Goal: Task Accomplishment & Management: Use online tool/utility

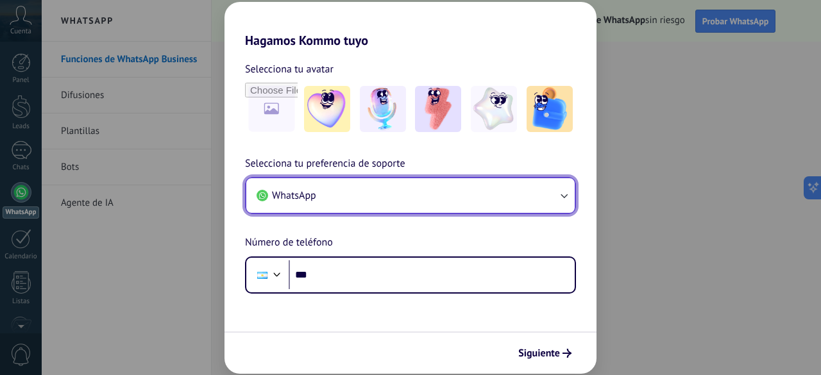
click at [458, 203] on button "WhatsApp" at bounding box center [410, 195] width 328 height 35
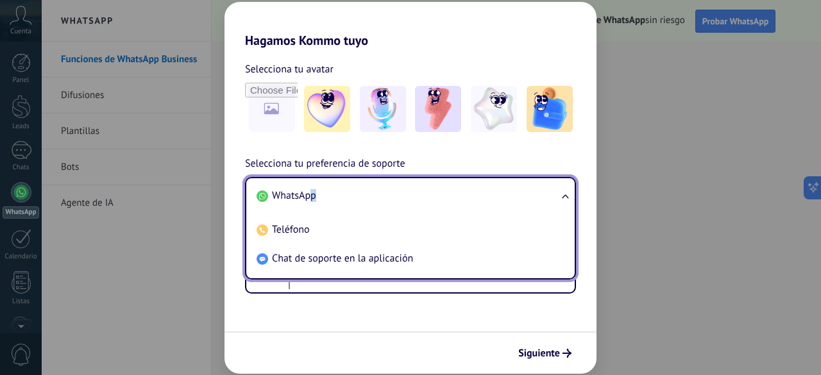
click at [312, 197] on span "WhatsApp" at bounding box center [294, 195] width 44 height 13
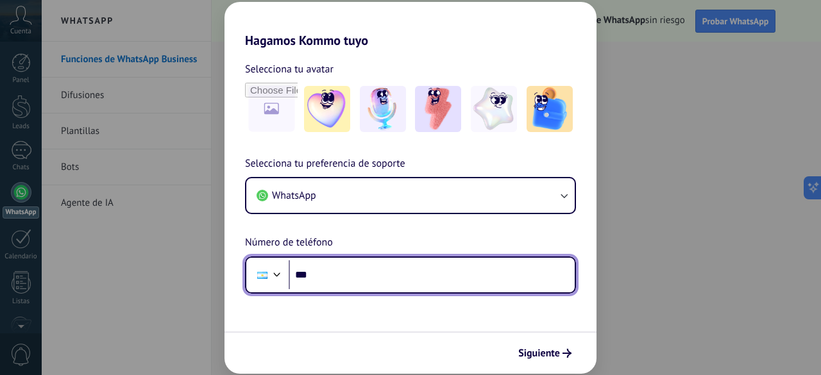
click at [352, 280] on input "***" at bounding box center [432, 275] width 286 height 30
type input "**********"
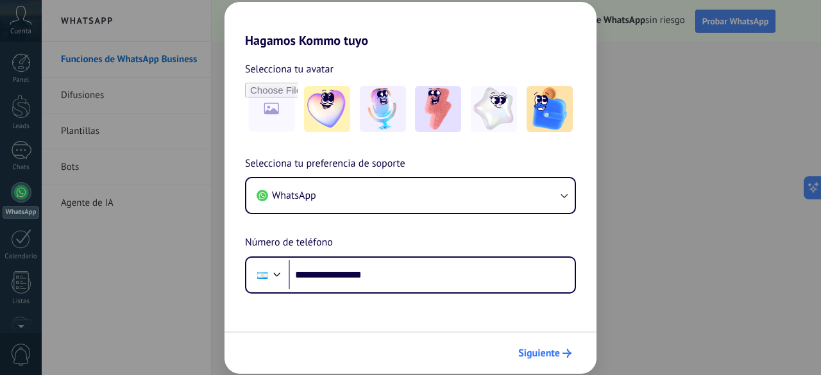
click at [556, 352] on span "Siguiente" at bounding box center [539, 353] width 42 height 9
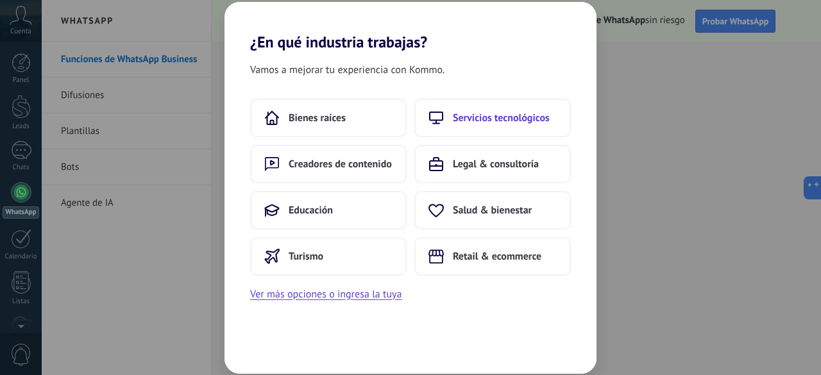
click at [494, 121] on span "Servicios tecnológicos" at bounding box center [501, 118] width 97 height 13
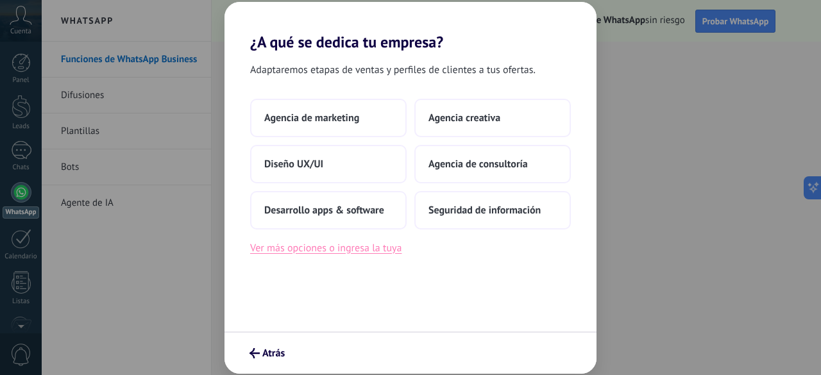
click at [391, 255] on button "Ver más opciones o ingresa la tuya" at bounding box center [325, 248] width 151 height 17
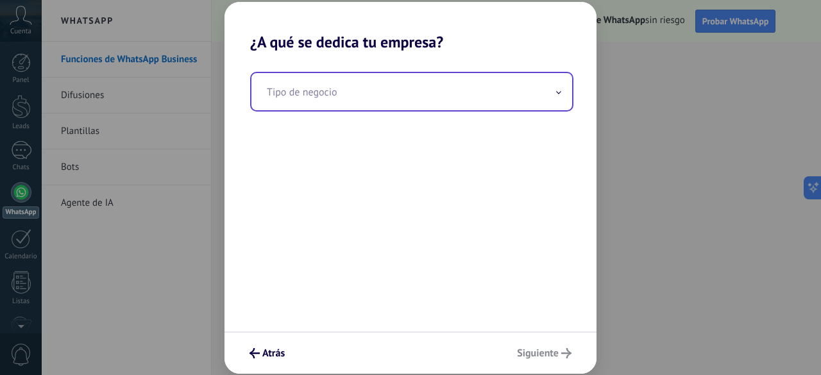
click at [407, 103] on input "text" at bounding box center [411, 91] width 321 height 37
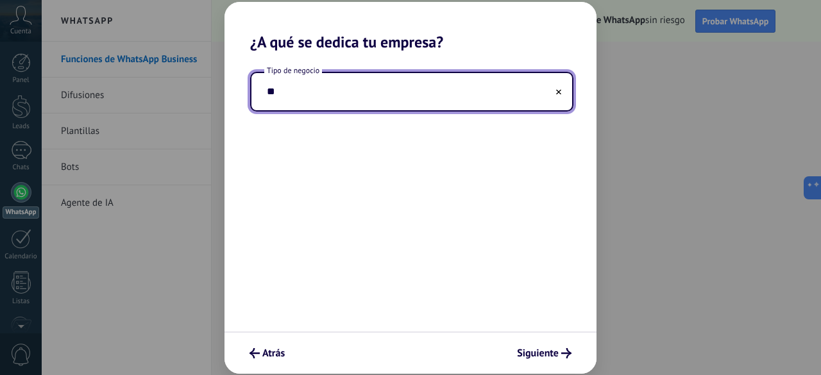
type input "*"
type input "*****"
click at [537, 350] on span "Siguiente" at bounding box center [538, 353] width 42 height 9
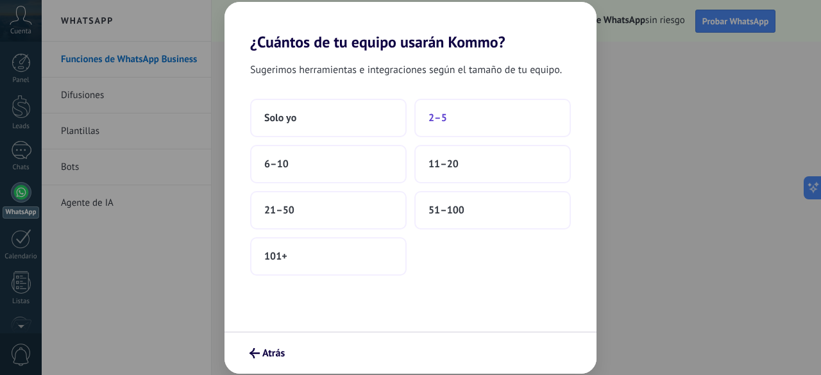
click at [512, 119] on button "2–5" at bounding box center [492, 118] width 157 height 38
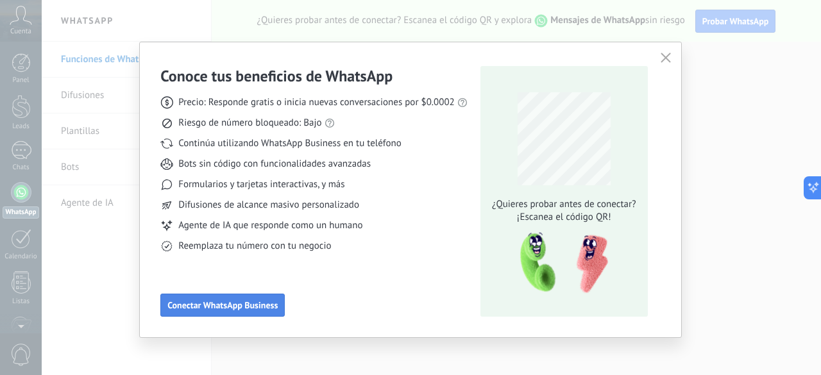
click at [189, 302] on span "Conectar WhatsApp Business" at bounding box center [222, 305] width 110 height 9
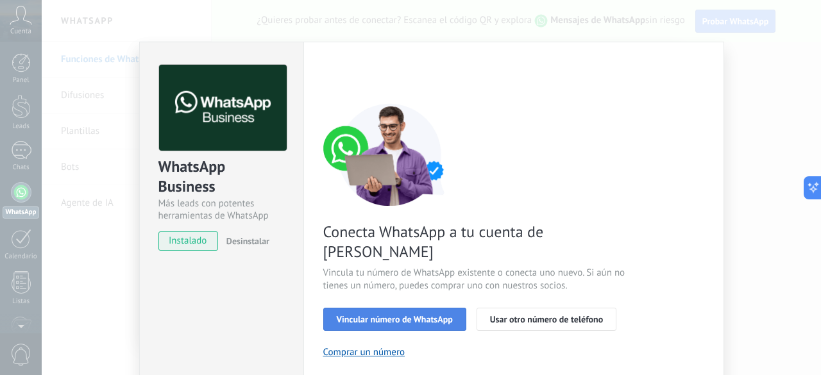
click at [412, 308] on button "Vincular número de WhatsApp" at bounding box center [394, 319] width 143 height 23
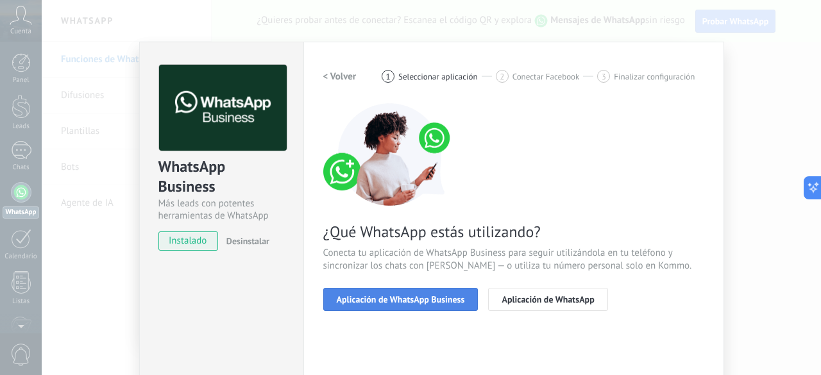
click at [407, 306] on button "Aplicación de WhatsApp Business" at bounding box center [400, 299] width 155 height 23
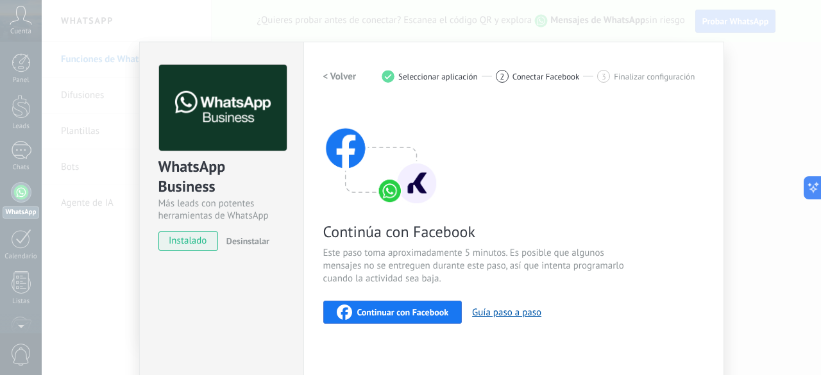
scroll to position [128, 0]
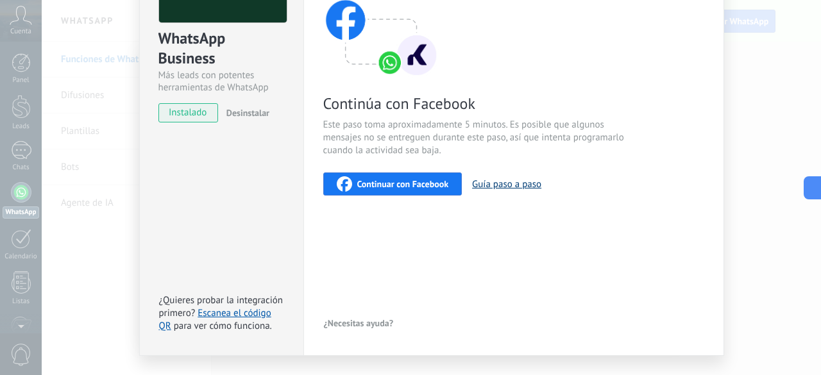
click at [493, 187] on button "Guía paso a paso" at bounding box center [506, 184] width 69 height 12
click at [425, 178] on div "Continuar con Facebook" at bounding box center [393, 183] width 112 height 15
click at [257, 314] on link "Escanea el código QR" at bounding box center [215, 319] width 112 height 25
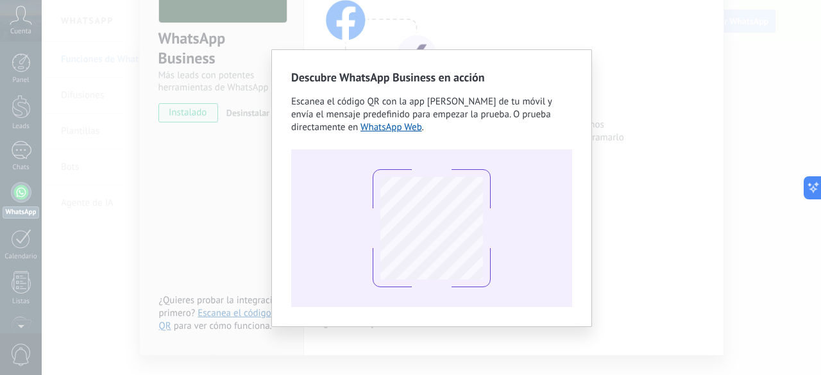
click at [215, 221] on div "Descubre WhatsApp Business en acción Escanea el código QR con la app [PERSON_NA…" at bounding box center [431, 187] width 779 height 375
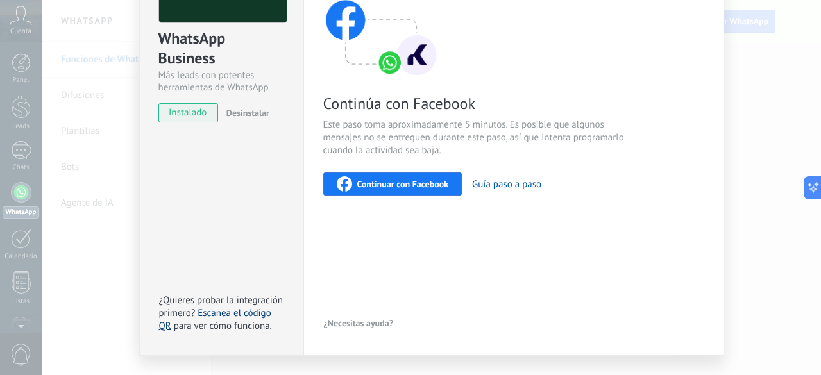
click at [234, 314] on link "Escanea el código QR" at bounding box center [215, 319] width 112 height 25
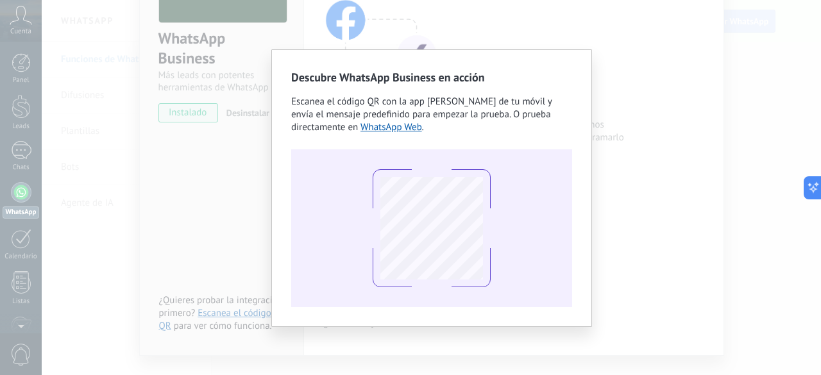
click at [195, 208] on div "Descubre WhatsApp Business en acción Escanea el código QR con la app [PERSON_NA…" at bounding box center [431, 187] width 779 height 375
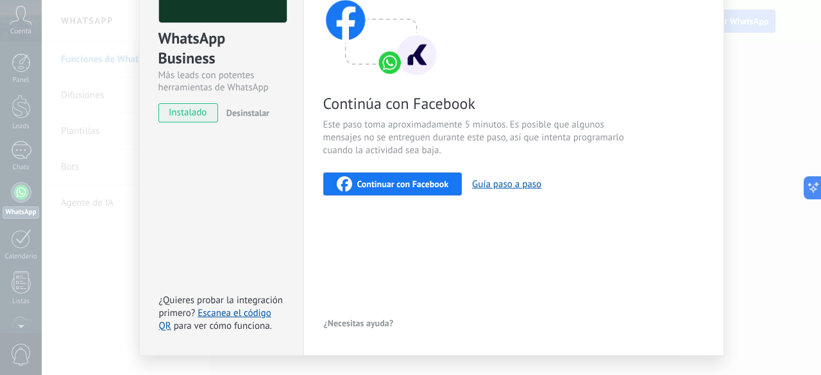
click at [387, 182] on span "Continuar con Facebook" at bounding box center [403, 184] width 92 height 9
